Goal: Task Accomplishment & Management: Use online tool/utility

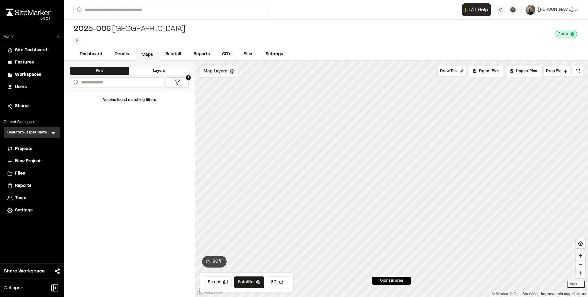
click at [223, 67] on div "Map Layers" at bounding box center [219, 72] width 39 height 12
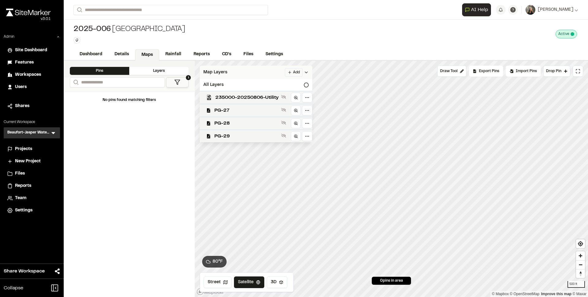
click at [223, 67] on div "Map Layers Add" at bounding box center [256, 72] width 113 height 13
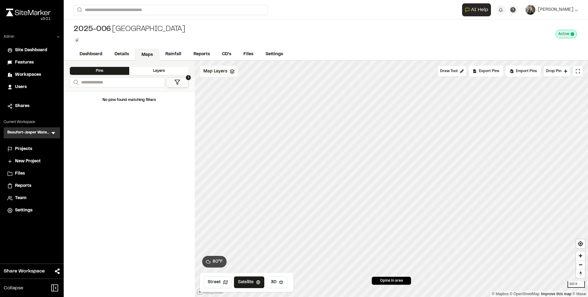
click at [214, 74] on span "Map Layers" at bounding box center [215, 71] width 24 height 7
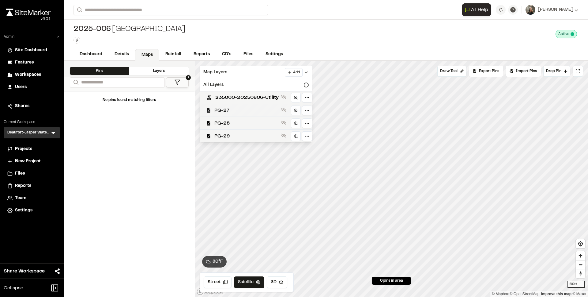
click at [214, 106] on div "PG-27" at bounding box center [254, 110] width 118 height 13
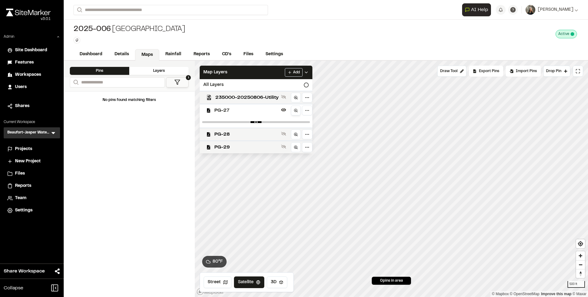
click at [298, 111] on icon at bounding box center [296, 110] width 4 height 4
click at [260, 74] on div "Map Layers Add" at bounding box center [256, 72] width 113 height 13
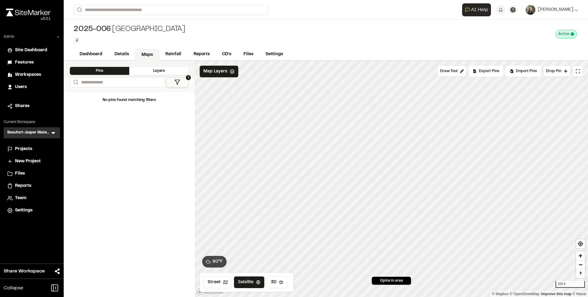
click at [52, 133] on icon at bounding box center [53, 133] width 6 height 6
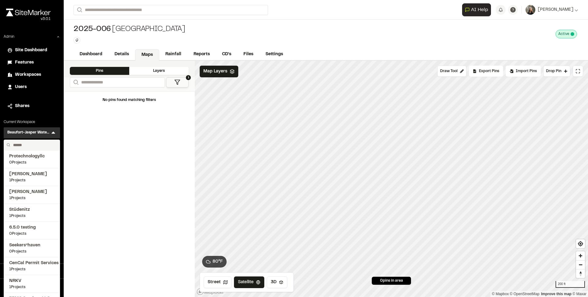
click at [39, 143] on input "text" at bounding box center [34, 145] width 47 height 10
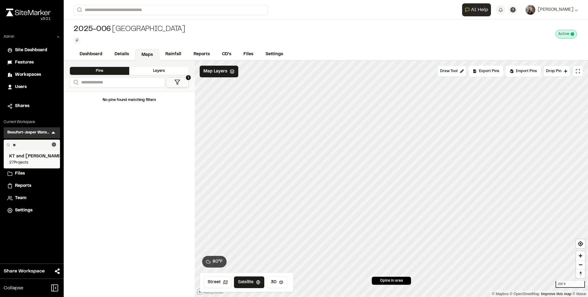
type input "**"
click at [36, 154] on span "KT and [PERSON_NAME]" at bounding box center [31, 156] width 45 height 7
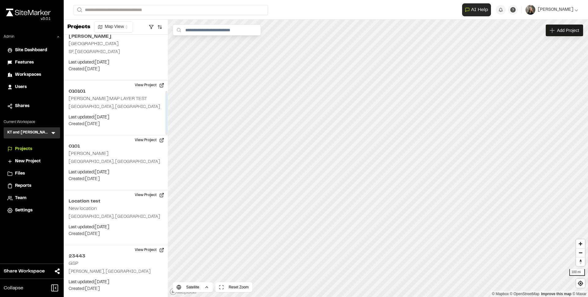
scroll to position [362, 0]
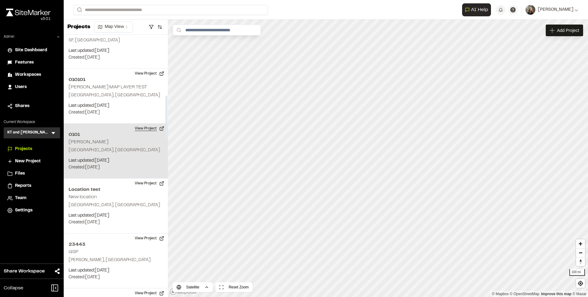
click at [141, 128] on button "View Project" at bounding box center [149, 128] width 37 height 10
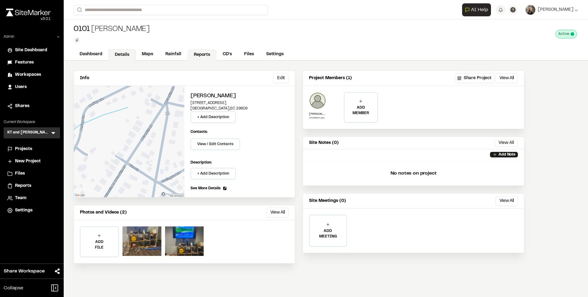
click at [195, 59] on link "Reports" at bounding box center [202, 55] width 29 height 12
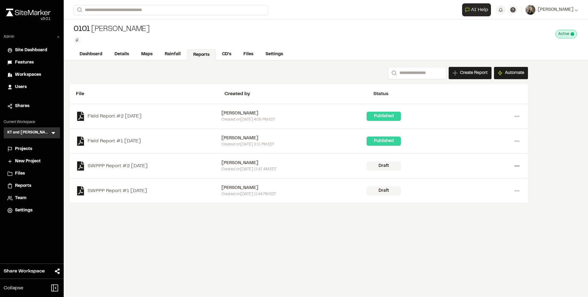
click at [518, 166] on circle at bounding box center [517, 165] width 1 height 1
click at [487, 175] on link "View" at bounding box center [494, 178] width 53 height 9
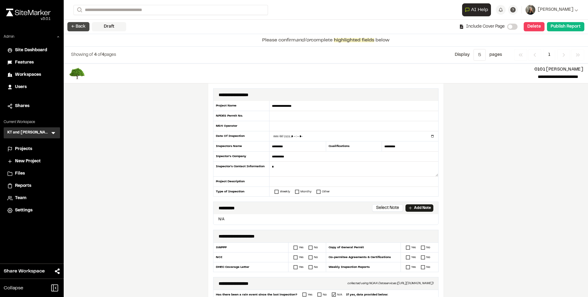
click at [82, 23] on button "← Back" at bounding box center [78, 26] width 22 height 9
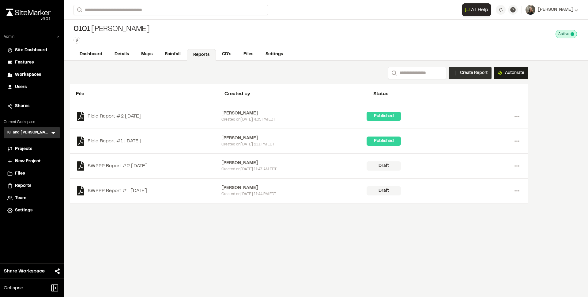
click at [470, 70] on span "Create Report" at bounding box center [474, 73] width 28 height 7
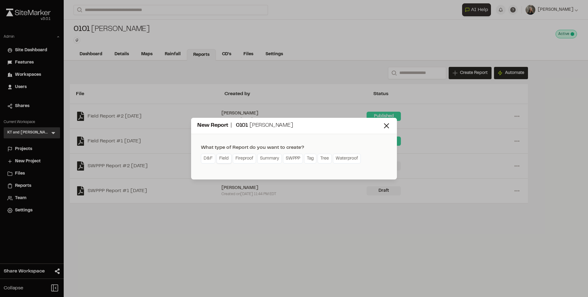
click at [225, 155] on link "Field" at bounding box center [224, 159] width 15 height 10
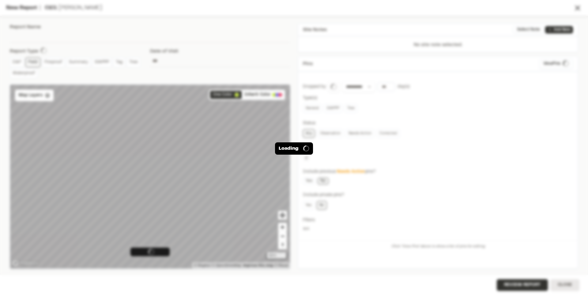
type input "**********"
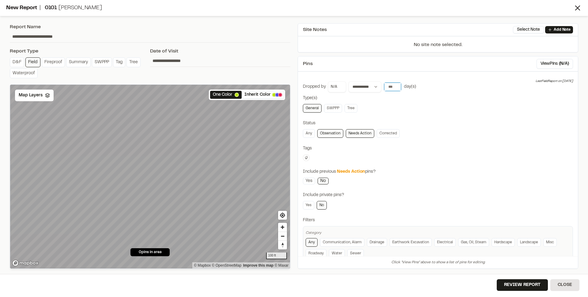
click at [390, 87] on input "number" at bounding box center [392, 86] width 17 height 9
click at [452, 99] on button "All Time" at bounding box center [446, 99] width 19 height 10
click at [511, 287] on button "Review Report" at bounding box center [522, 285] width 51 height 12
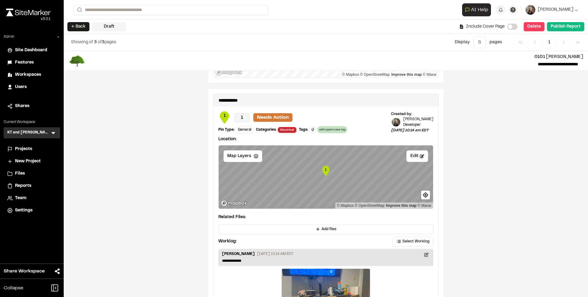
scroll to position [585, 0]
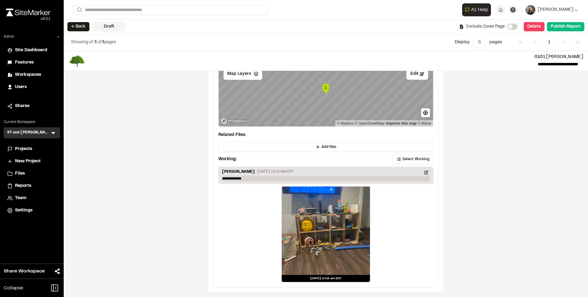
click at [314, 176] on p "**********" at bounding box center [326, 179] width 208 height 6
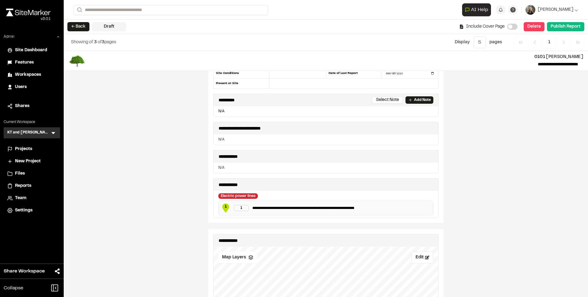
scroll to position [0, 0]
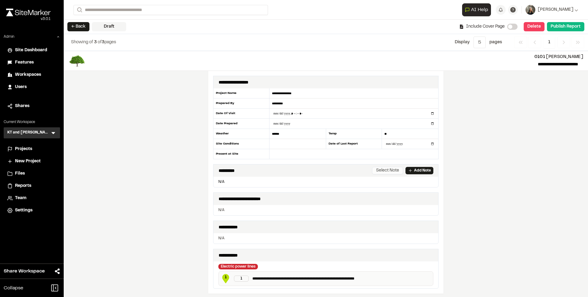
click at [382, 168] on button "Select Note" at bounding box center [387, 170] width 31 height 7
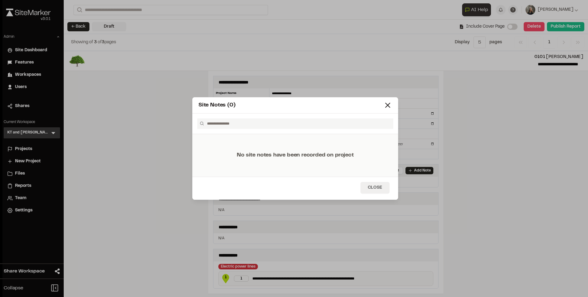
click at [372, 182] on button "Close" at bounding box center [375, 188] width 29 height 12
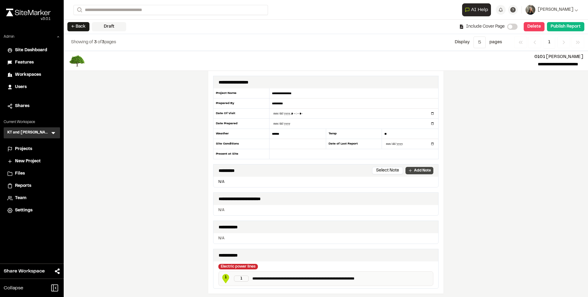
click at [408, 172] on icon at bounding box center [410, 170] width 5 height 5
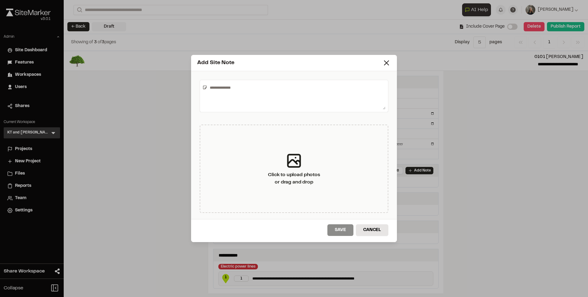
click at [268, 100] on textarea at bounding box center [296, 95] width 178 height 27
type textarea "**********"
click at [341, 225] on button "Save" at bounding box center [341, 230] width 26 height 12
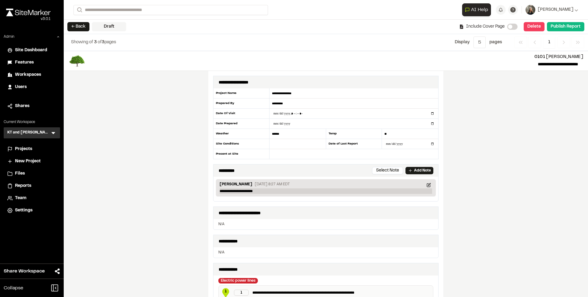
click at [272, 192] on p "**********" at bounding box center [326, 191] width 213 height 6
click at [289, 192] on p "**********" at bounding box center [326, 191] width 213 height 6
